Goal: Task Accomplishment & Management: Manage account settings

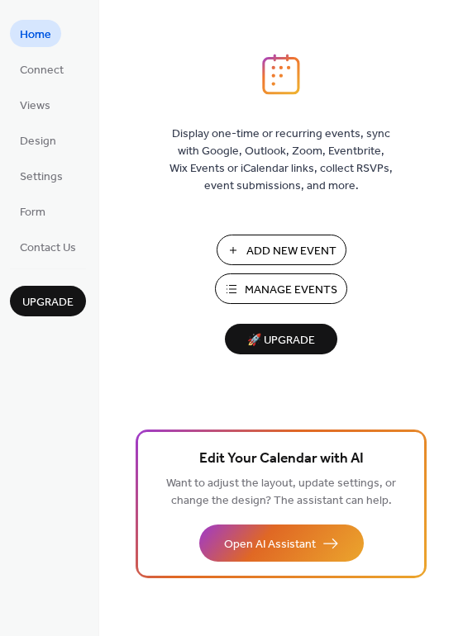
click at [251, 255] on span "Add New Event" at bounding box center [291, 251] width 90 height 17
click at [46, 183] on span "Settings" at bounding box center [41, 177] width 43 height 17
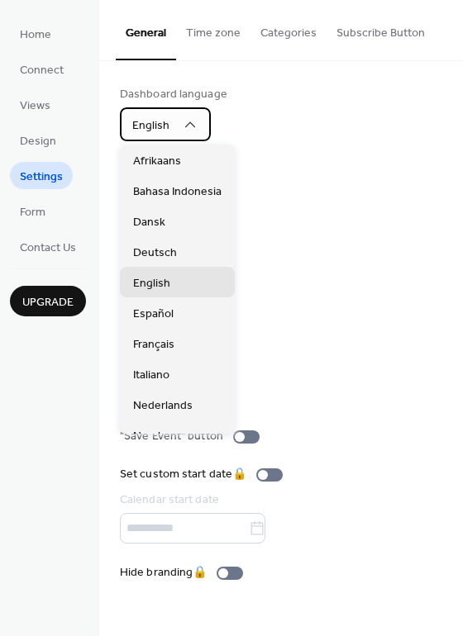
click at [209, 123] on div "English" at bounding box center [165, 124] width 91 height 34
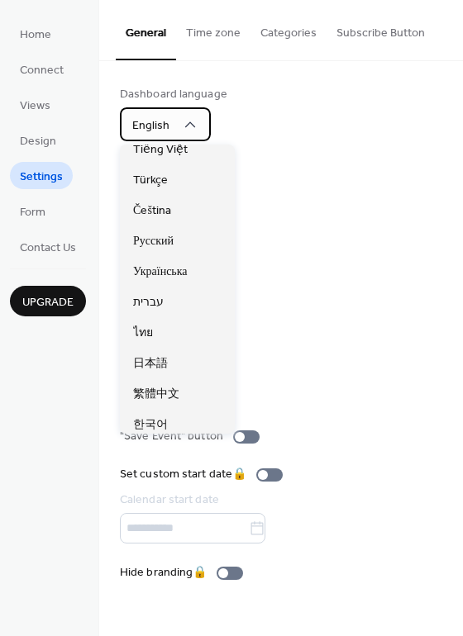
scroll to position [414, 0]
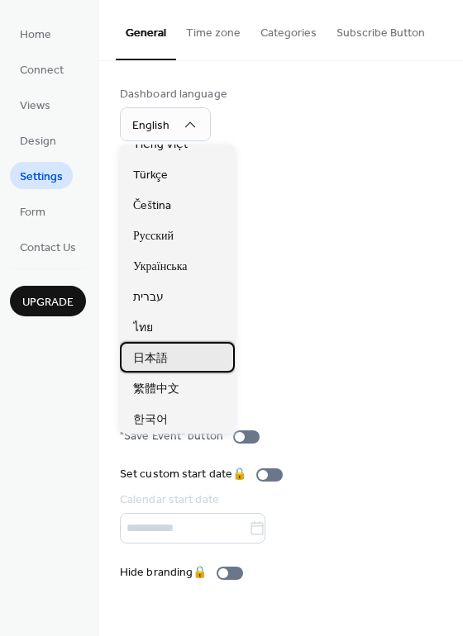
click at [164, 352] on span "日本語" at bounding box center [150, 358] width 35 height 17
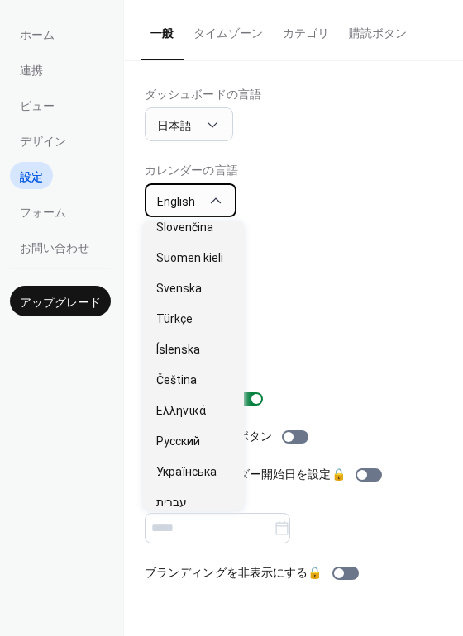
scroll to position [842, 0]
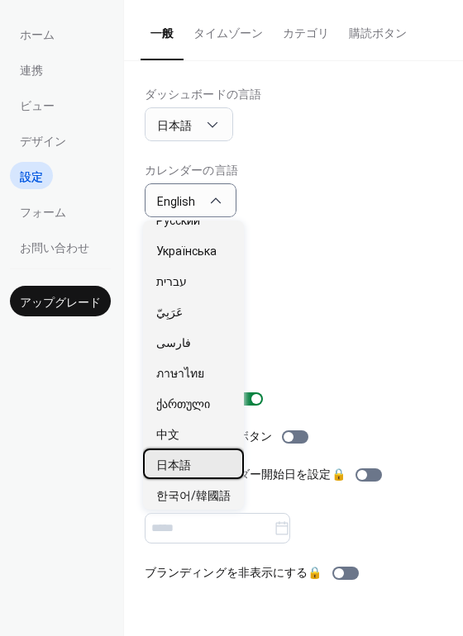
click at [195, 471] on div "日本語" at bounding box center [193, 464] width 101 height 31
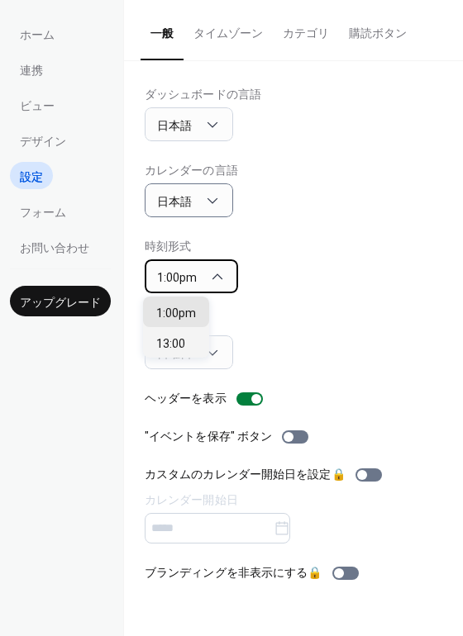
click at [200, 271] on div "1:00pm" at bounding box center [191, 277] width 93 height 34
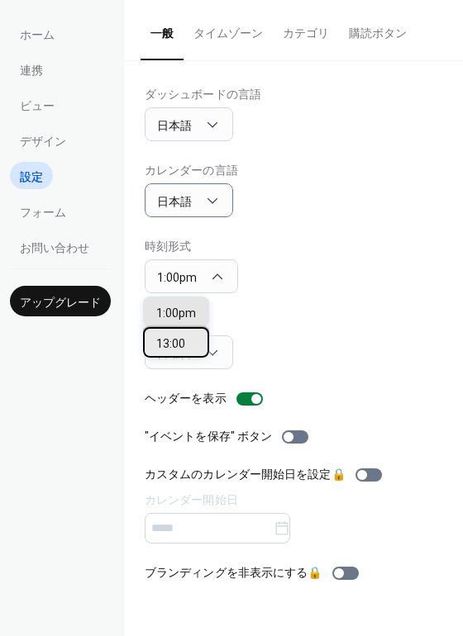
click at [183, 341] on span "13:00" at bounding box center [170, 344] width 29 height 17
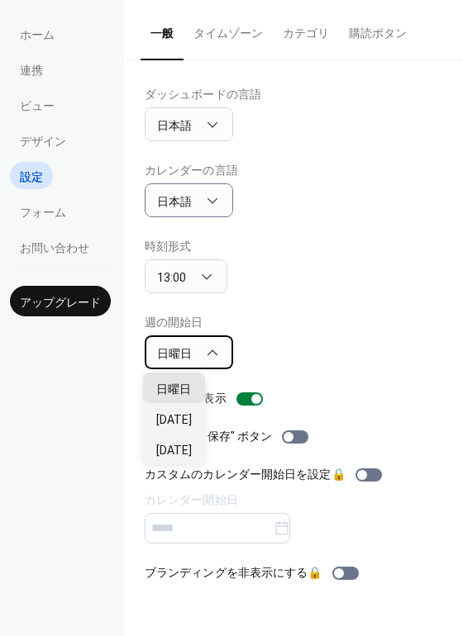
click at [213, 355] on icon at bounding box center [212, 353] width 17 height 17
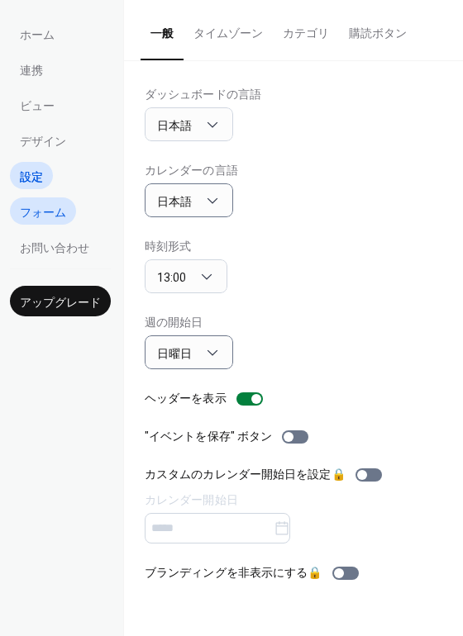
click at [60, 217] on span "フォーム" at bounding box center [43, 212] width 46 height 17
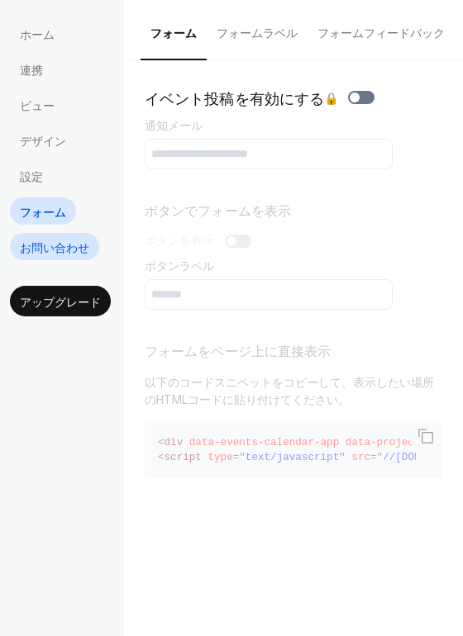
click at [57, 257] on link "お問い合わせ" at bounding box center [54, 246] width 89 height 27
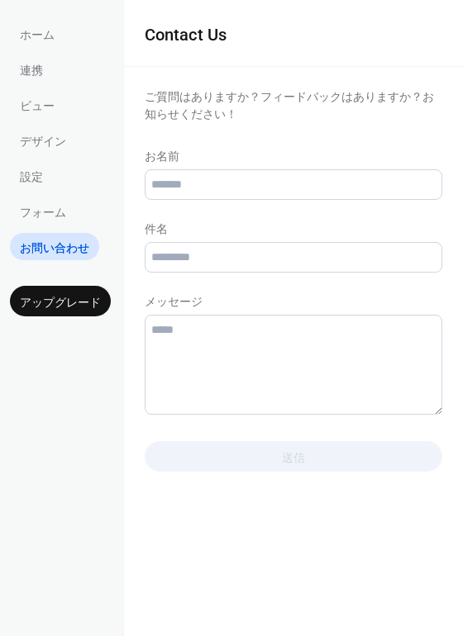
click at [57, 152] on link "デザイン" at bounding box center [43, 139] width 66 height 27
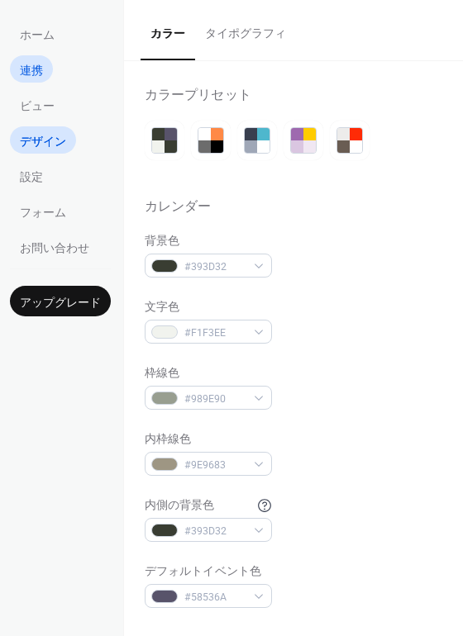
click at [38, 65] on span "連携" at bounding box center [31, 70] width 23 height 17
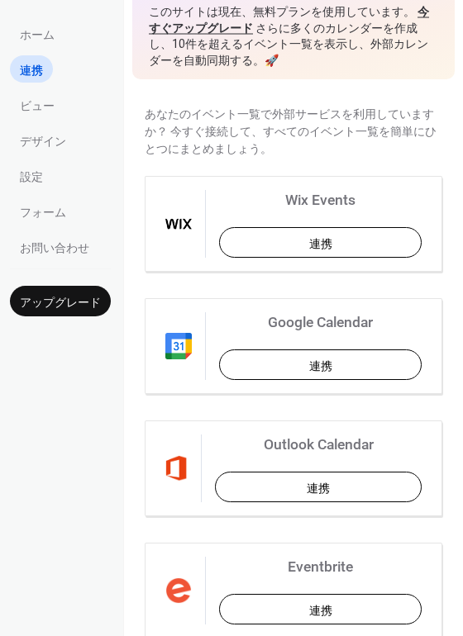
scroll to position [73, 0]
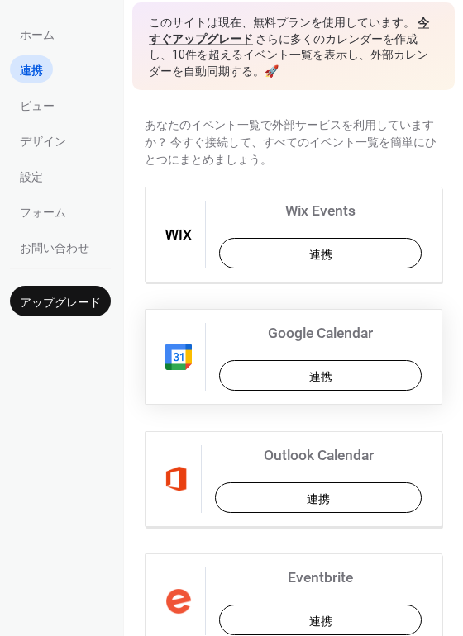
click at [278, 367] on button "連携" at bounding box center [320, 375] width 203 height 31
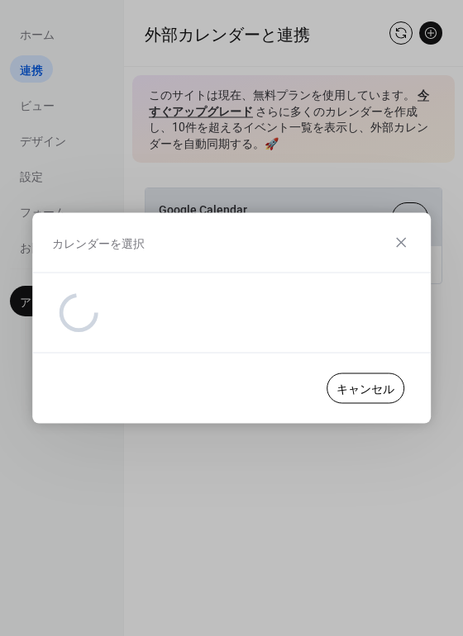
scroll to position [0, 0]
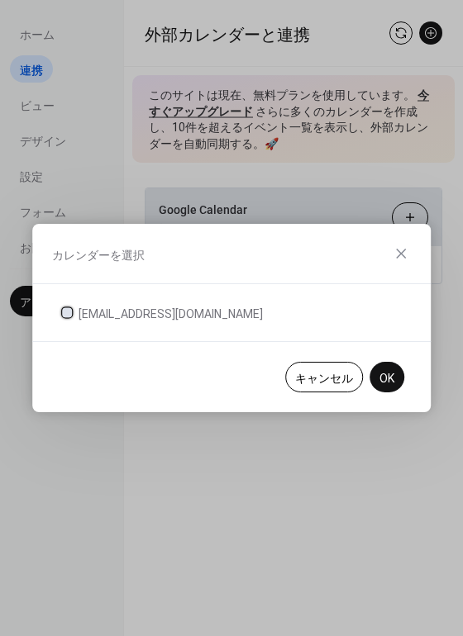
click at [62, 311] on div at bounding box center [67, 312] width 10 height 10
click at [379, 376] on span "OK" at bounding box center [386, 378] width 15 height 17
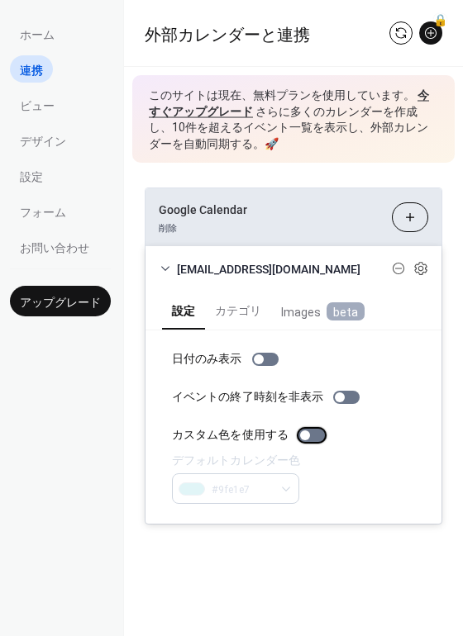
click at [301, 436] on div at bounding box center [305, 436] width 10 height 10
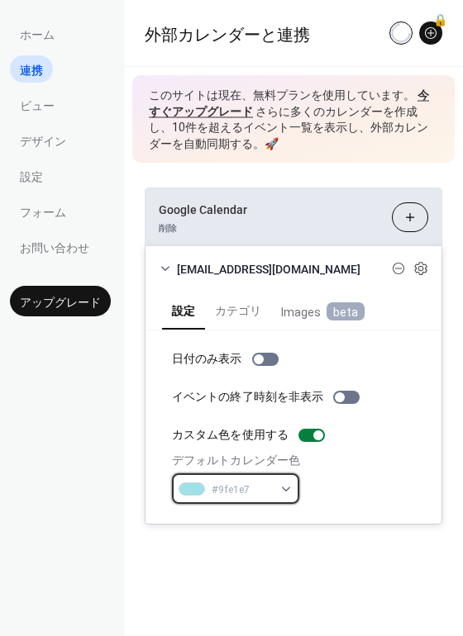
click at [268, 488] on span "#9fe1e7" at bounding box center [242, 490] width 61 height 17
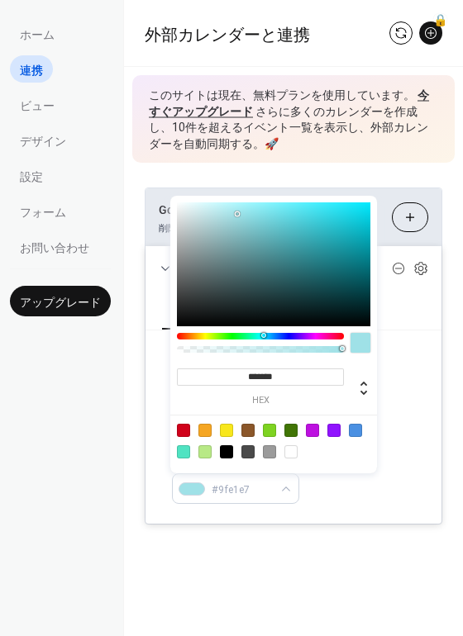
click at [358, 433] on div at bounding box center [355, 430] width 13 height 13
type input "*******"
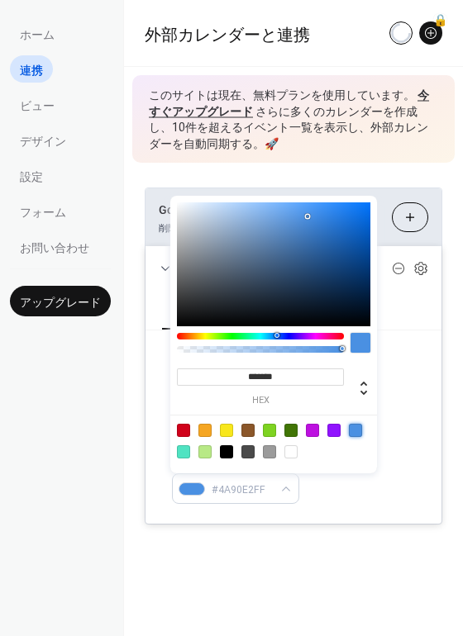
click at [408, 329] on div "設定 カテゴリ Images beta" at bounding box center [293, 310] width 296 height 41
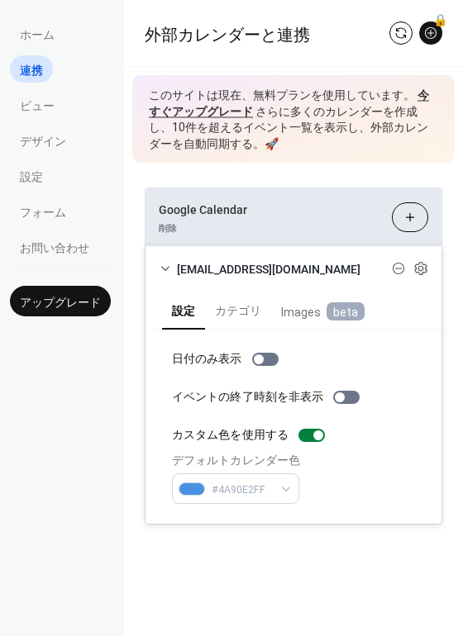
click at [410, 212] on button "カレンダーを選択" at bounding box center [410, 218] width 36 height 30
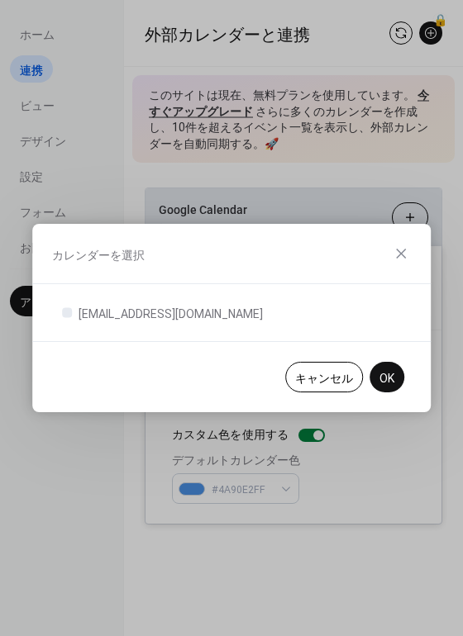
click at [383, 365] on button "OK" at bounding box center [386, 377] width 35 height 31
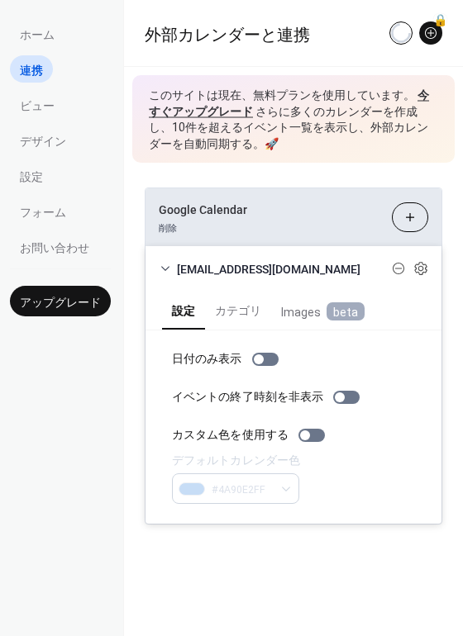
click at [180, 183] on div "Google Calendar 削除 カレンダーを選択 takibiba2024@gmail.com 設定 カテゴリ Images beta 日付のみ表示 イ…" at bounding box center [293, 356] width 339 height 387
click at [421, 267] on icon at bounding box center [420, 268] width 15 height 15
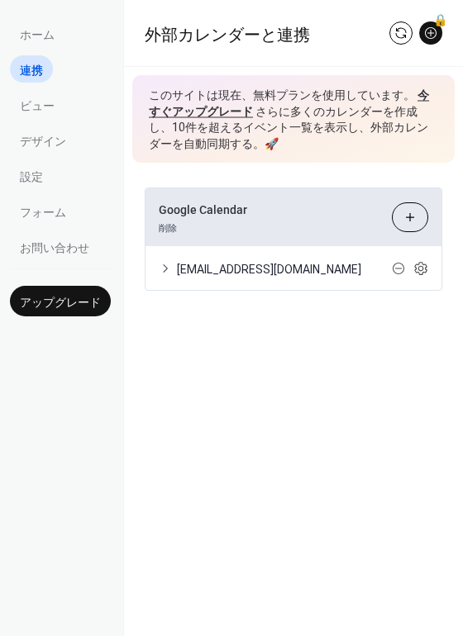
click at [173, 272] on div "takibiba2024@gmail.com" at bounding box center [293, 268] width 296 height 44
click at [164, 272] on icon at bounding box center [165, 268] width 13 height 13
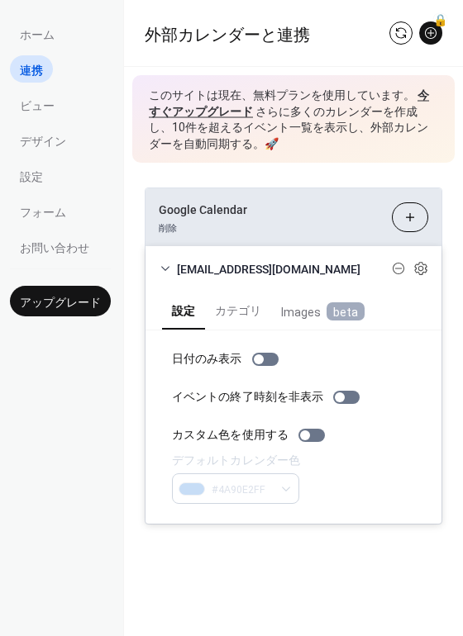
click at [226, 306] on button "カテゴリ" at bounding box center [238, 309] width 66 height 38
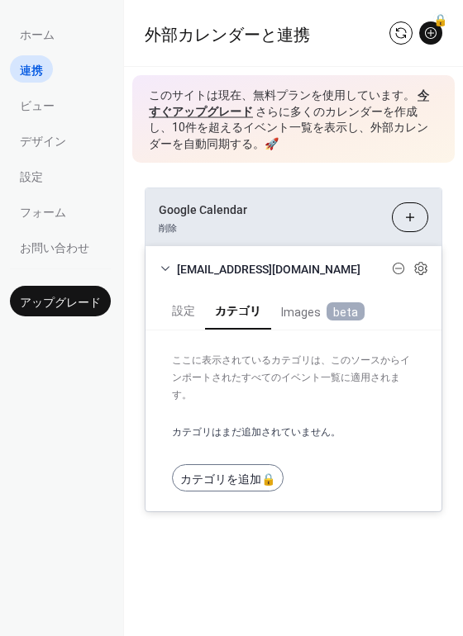
click at [294, 303] on span "Images beta" at bounding box center [322, 312] width 83 height 19
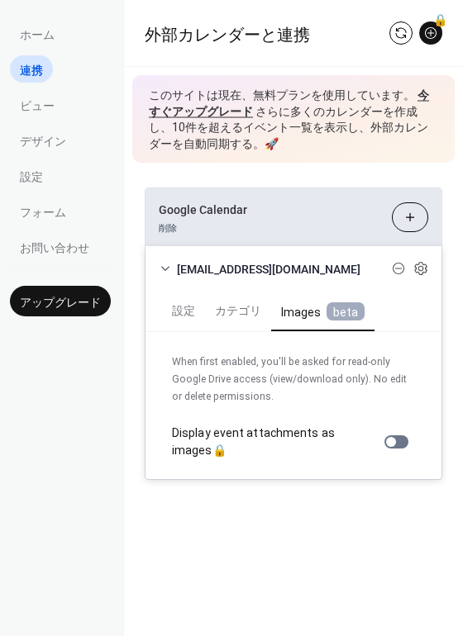
click at [185, 307] on button "設定" at bounding box center [183, 309] width 43 height 38
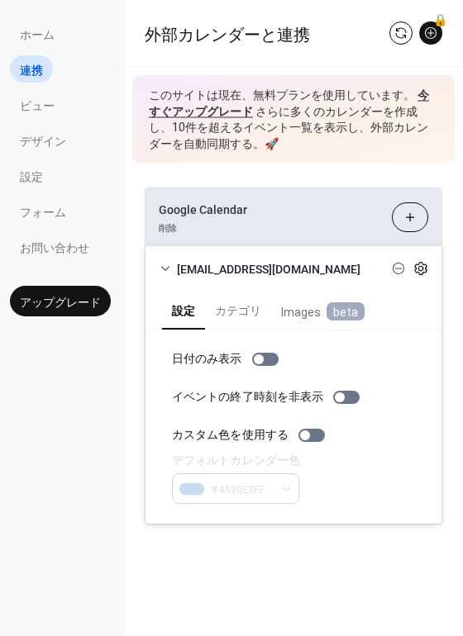
click at [422, 272] on icon at bounding box center [420, 268] width 12 height 13
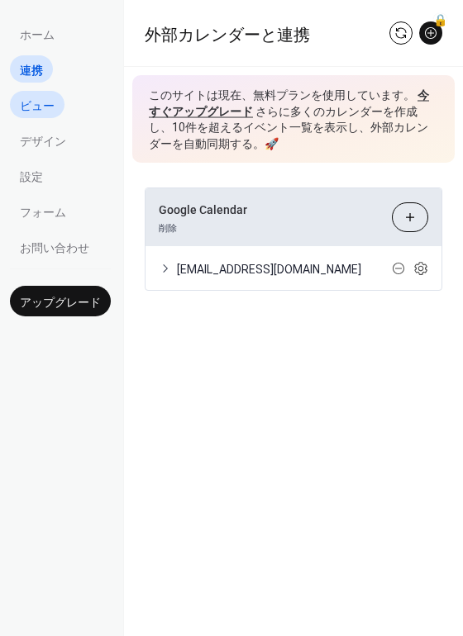
click at [43, 99] on span "ビュー" at bounding box center [37, 106] width 35 height 17
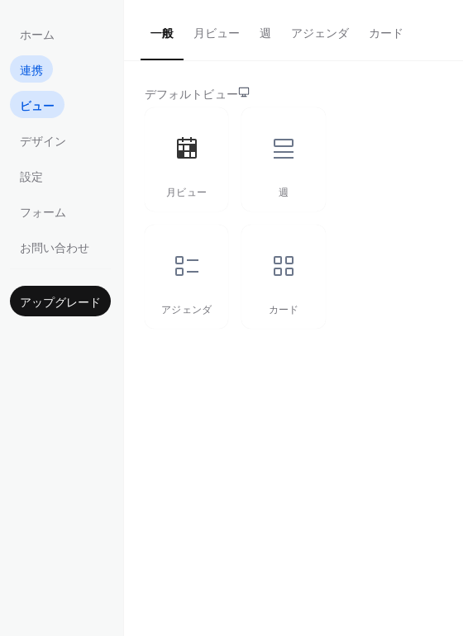
click at [36, 74] on span "連携" at bounding box center [31, 70] width 23 height 17
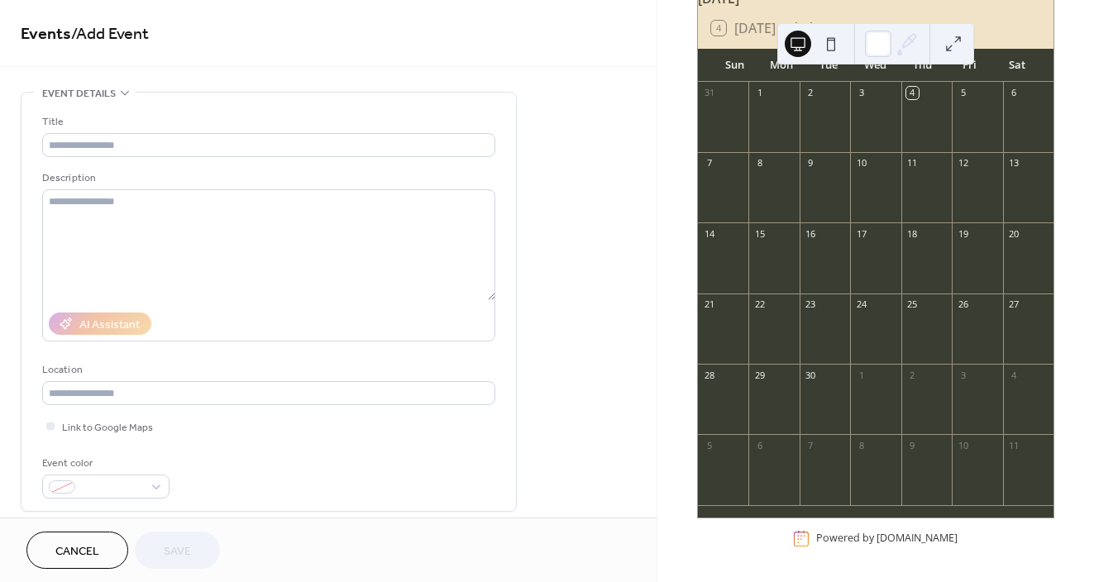
click at [102, 553] on button "Cancel" at bounding box center [77, 549] width 102 height 37
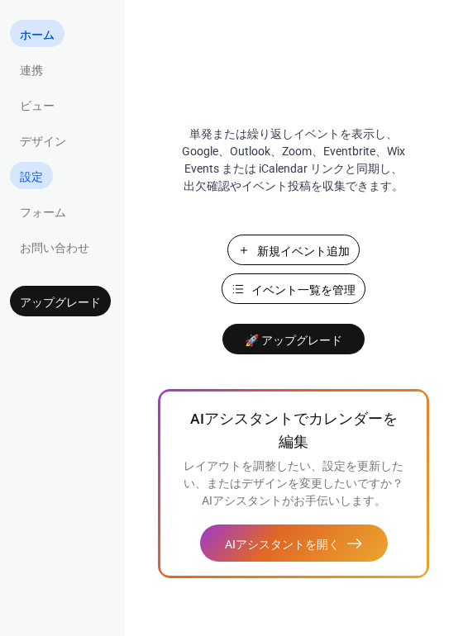
click at [36, 179] on span "設定" at bounding box center [31, 177] width 23 height 17
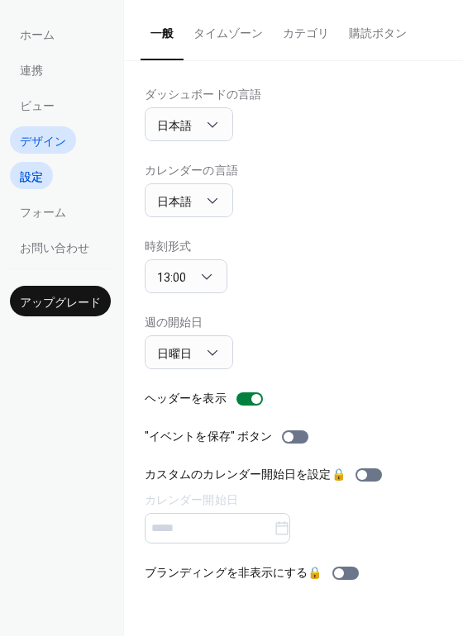
click at [59, 138] on span "デザイン" at bounding box center [43, 141] width 46 height 17
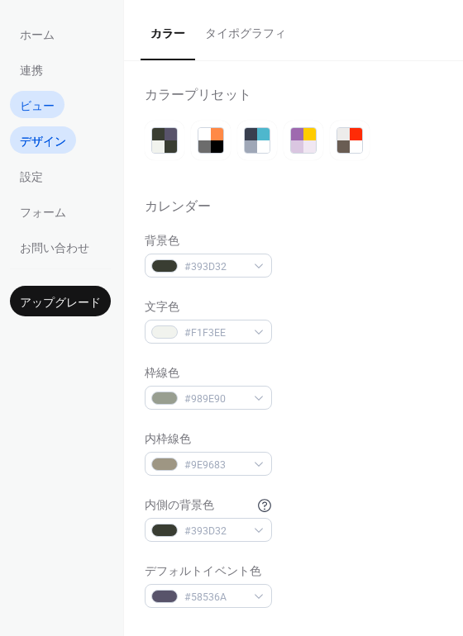
click at [51, 117] on link "ビュー" at bounding box center [37, 104] width 55 height 27
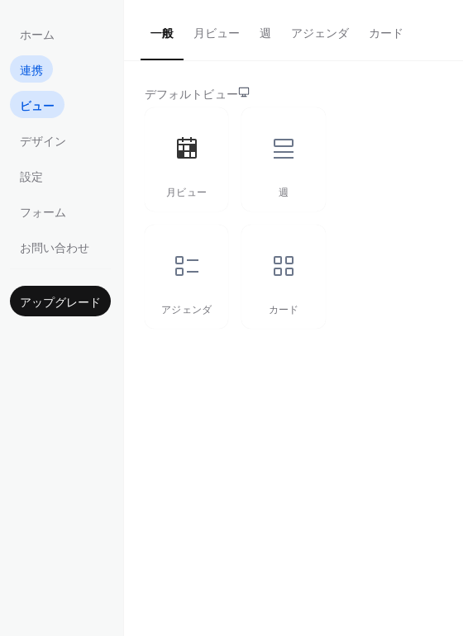
click at [45, 81] on link "連携" at bounding box center [31, 68] width 43 height 27
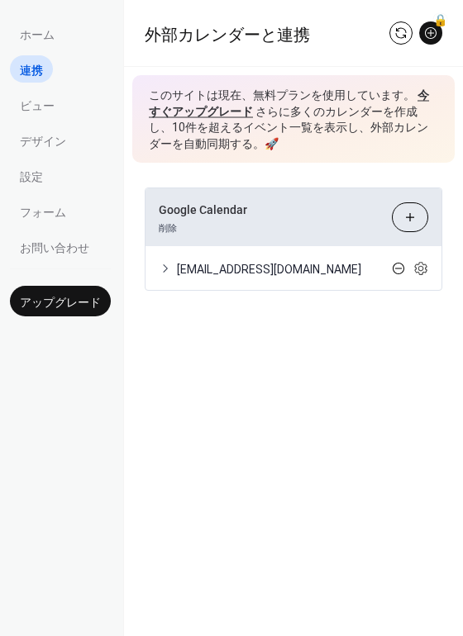
click at [396, 267] on icon at bounding box center [398, 268] width 13 height 13
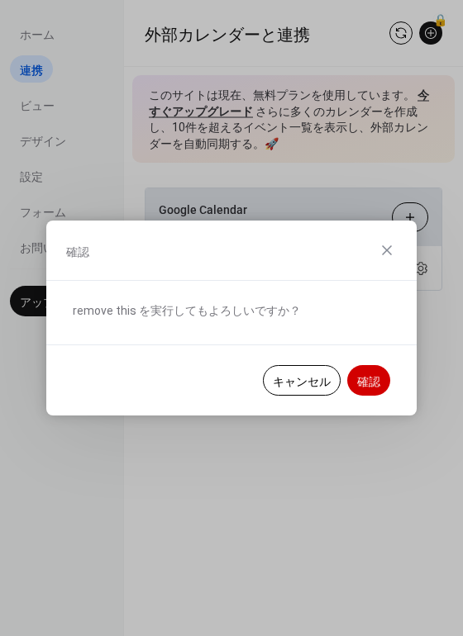
click at [366, 376] on span "確認" at bounding box center [368, 382] width 23 height 17
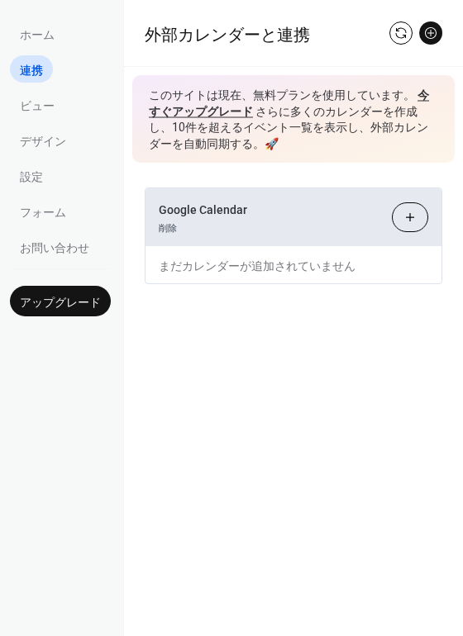
click at [422, 215] on button "カレンダーを選択" at bounding box center [410, 218] width 36 height 30
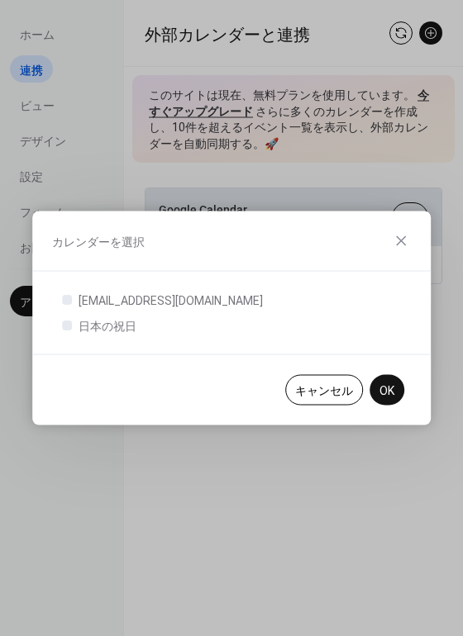
click at [334, 383] on span "キャンセル" at bounding box center [324, 391] width 58 height 17
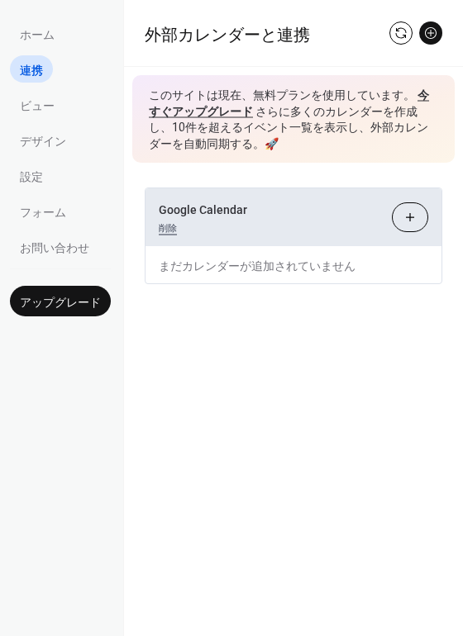
click at [167, 231] on link "削除" at bounding box center [168, 225] width 18 height 17
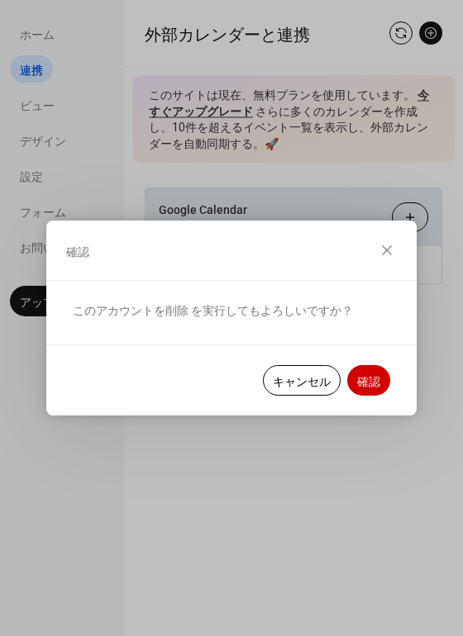
click at [362, 376] on span "確認" at bounding box center [368, 382] width 23 height 17
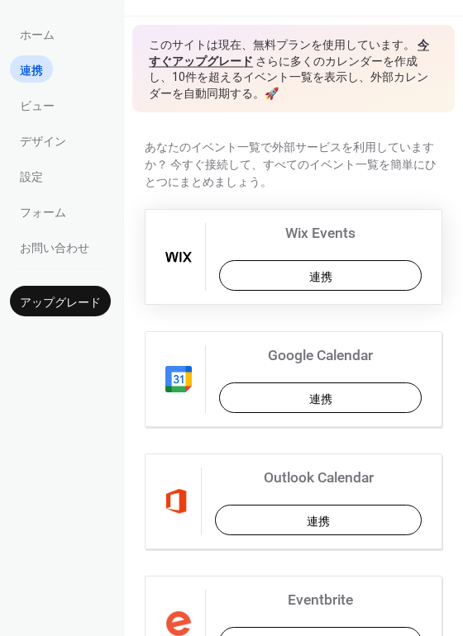
scroll to position [55, 0]
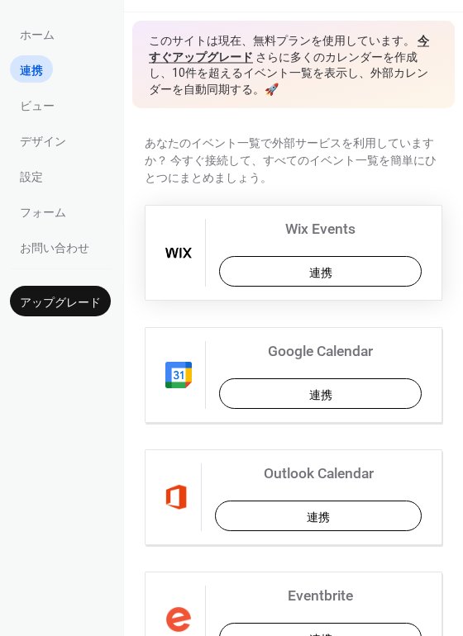
click at [256, 272] on button "連携" at bounding box center [320, 271] width 203 height 31
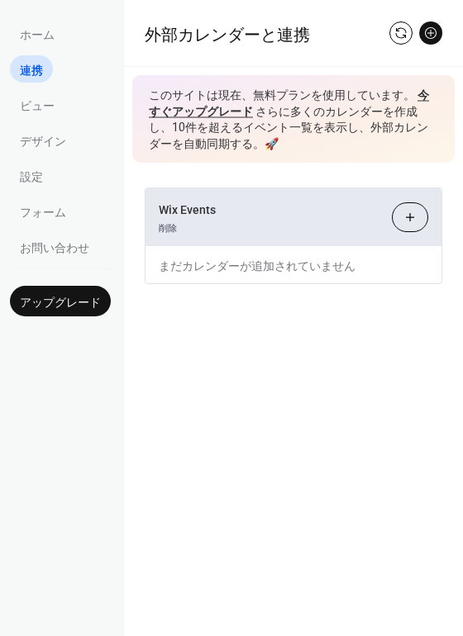
scroll to position [0, 0]
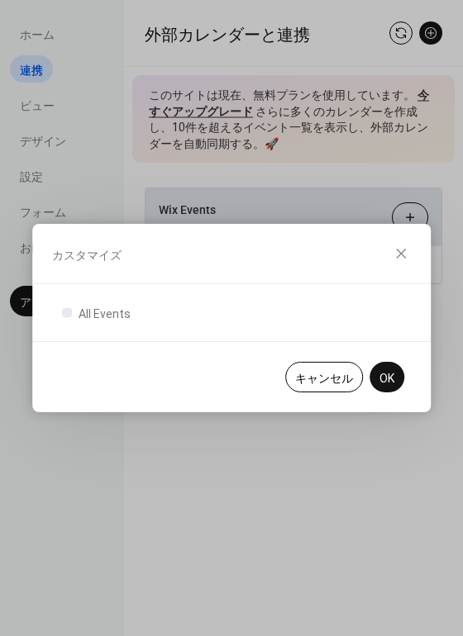
click at [387, 370] on span "OK" at bounding box center [386, 378] width 15 height 17
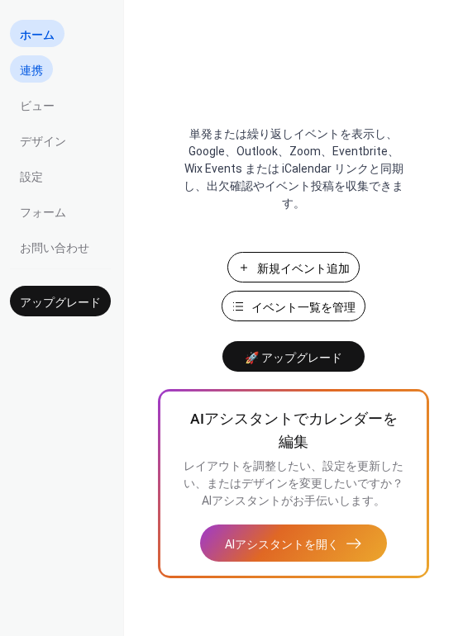
click at [39, 76] on span "連携" at bounding box center [31, 70] width 23 height 17
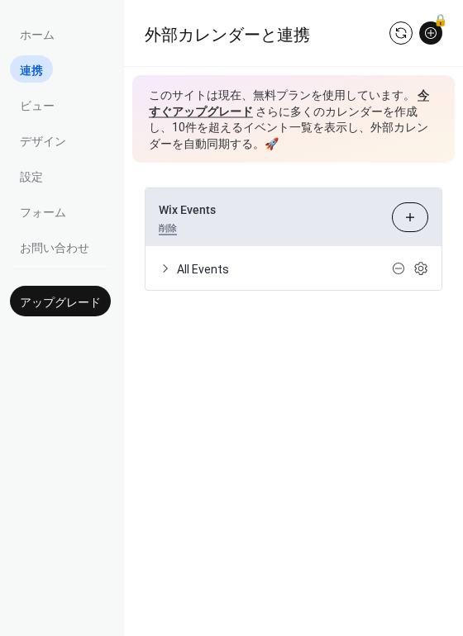
click at [174, 231] on link "削除" at bounding box center [168, 225] width 18 height 17
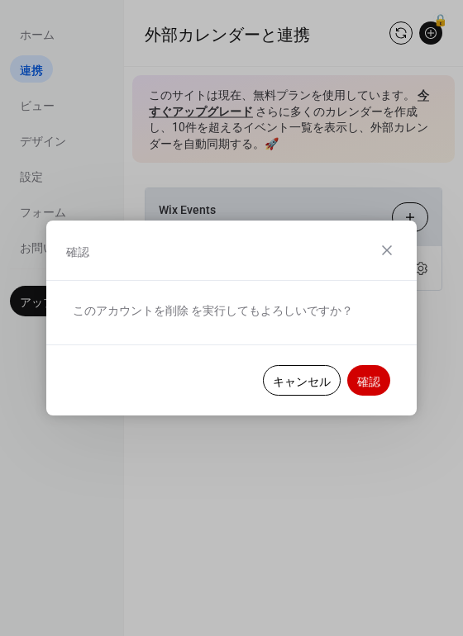
click at [367, 374] on span "確認" at bounding box center [368, 382] width 23 height 17
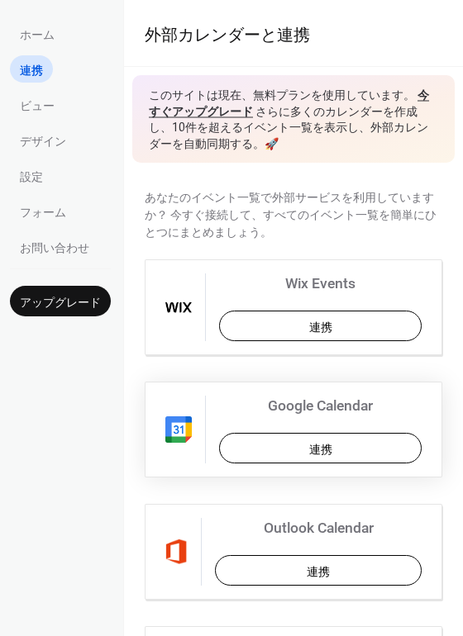
click at [309, 454] on span "連携" at bounding box center [320, 449] width 23 height 17
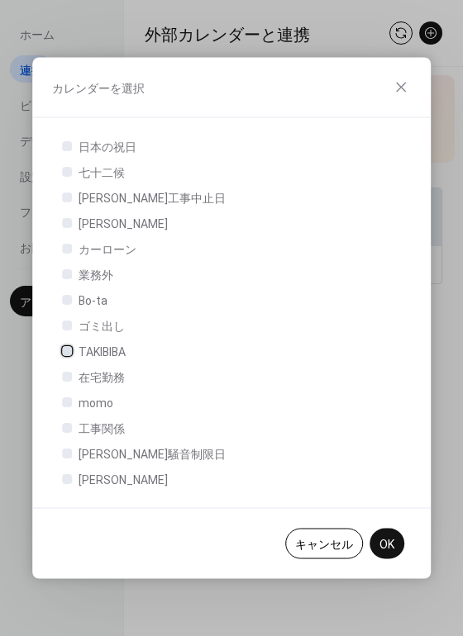
click at [67, 353] on div at bounding box center [67, 351] width 10 height 10
click at [389, 540] on span "OK" at bounding box center [386, 544] width 15 height 17
